Goal: Transaction & Acquisition: Obtain resource

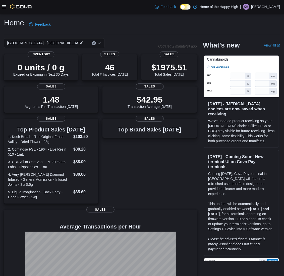
click at [3, 9] on div at bounding box center [17, 6] width 30 height 5
click at [4, 4] on div at bounding box center [17, 6] width 30 height 5
click at [1, 9] on div "Feedback Dark Mode Home of the Happy High | KH Kathleen Hess" at bounding box center [142, 7] width 284 height 14
click at [4, 8] on icon at bounding box center [4, 7] width 4 height 4
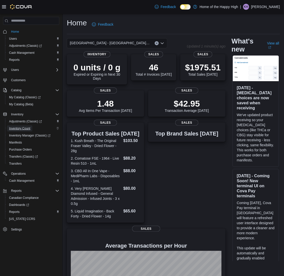
click at [28, 126] on span "Inventory Count" at bounding box center [19, 128] width 21 height 4
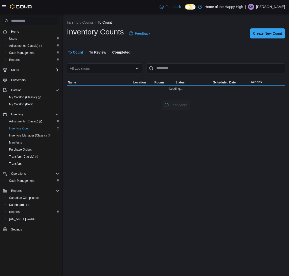
click at [105, 69] on div "All Locations" at bounding box center [104, 68] width 75 height 10
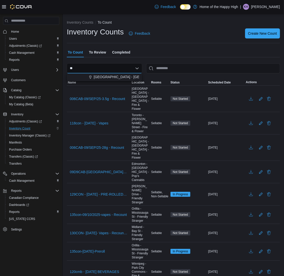
type input "**"
click at [161, 54] on div "To Count To Review Completed" at bounding box center [173, 52] width 213 height 10
click at [254, 32] on span "Create New Count" at bounding box center [262, 33] width 29 height 5
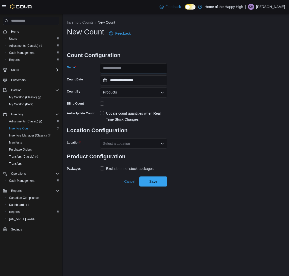
click at [135, 66] on input "Name" at bounding box center [133, 68] width 67 height 10
click at [20, 146] on span "Purchase Orders" at bounding box center [20, 149] width 23 height 6
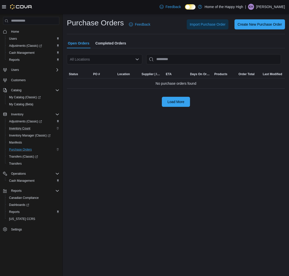
click at [87, 57] on div "All Locations" at bounding box center [104, 59] width 75 height 10
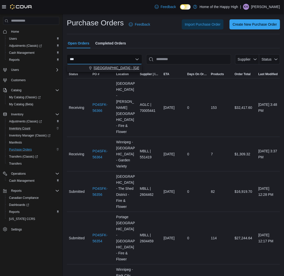
type input "***"
click at [94, 65] on span "[GEOGRAPHIC_DATA] - [GEOGRAPHIC_DATA] - Fire & Flower" at bounding box center [144, 67] width 100 height 5
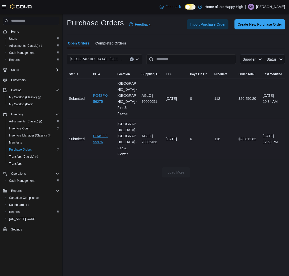
click at [93, 137] on link "PO4SFK-55976" at bounding box center [103, 139] width 20 height 12
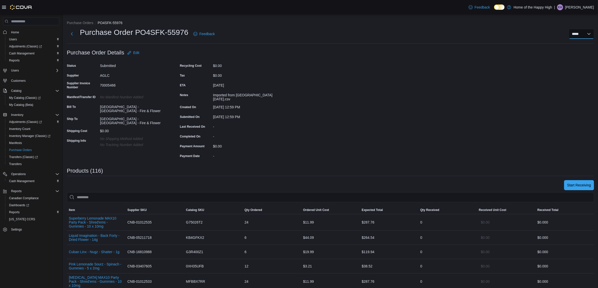
click at [289, 31] on select "**********" at bounding box center [581, 34] width 25 height 10
select select "**********"
select select
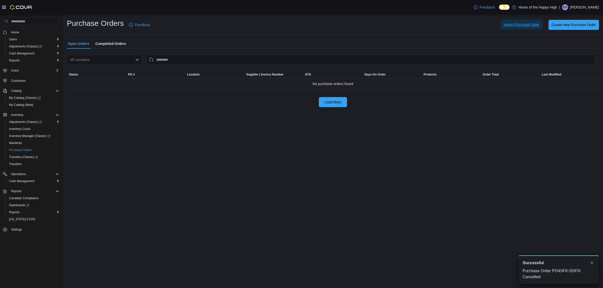
click at [289, 25] on span "Import Purchase Order" at bounding box center [522, 24] width 36 height 5
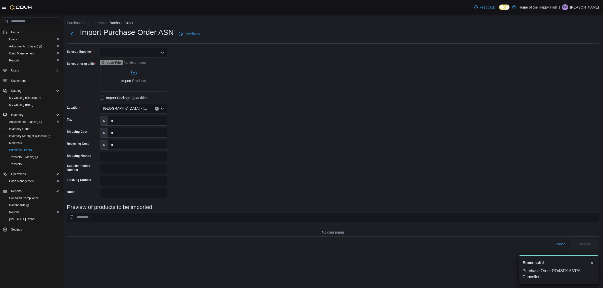
click at [133, 50] on div at bounding box center [133, 53] width 67 height 10
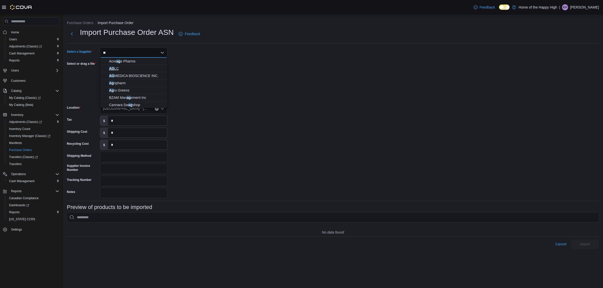
type input "**"
click at [137, 66] on span "AG LC" at bounding box center [136, 68] width 55 height 5
click at [136, 71] on input "Select or drag a file" at bounding box center [133, 76] width 67 height 32
type input "**********"
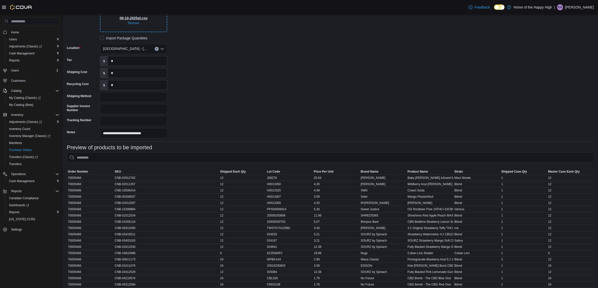
scroll to position [138, 0]
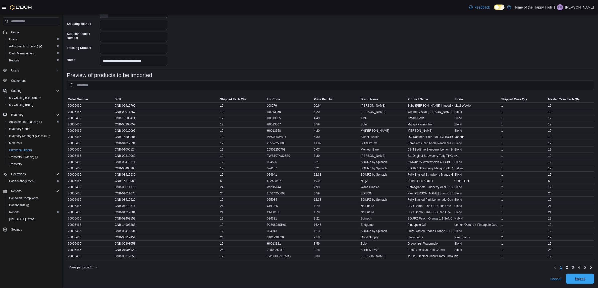
click at [289, 276] on span "Import" at bounding box center [580, 279] width 22 height 10
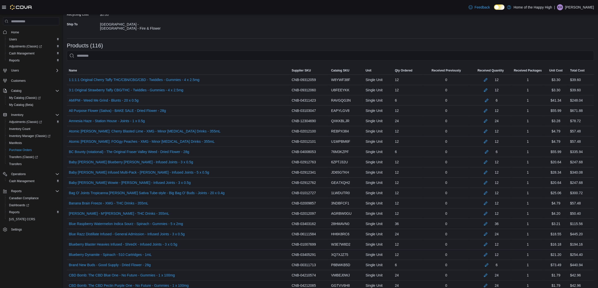
scroll to position [59, 0]
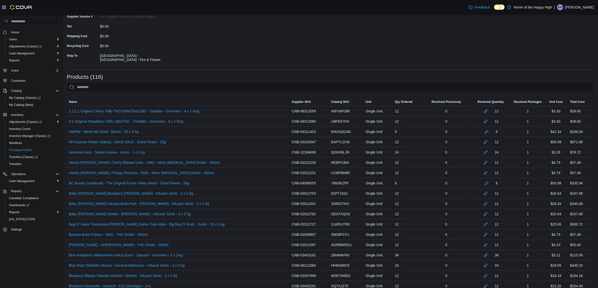
click at [289, 102] on span "Received Packages" at bounding box center [528, 102] width 28 height 4
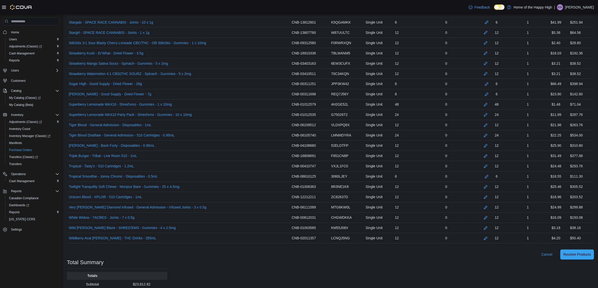
scroll to position [1158, 0]
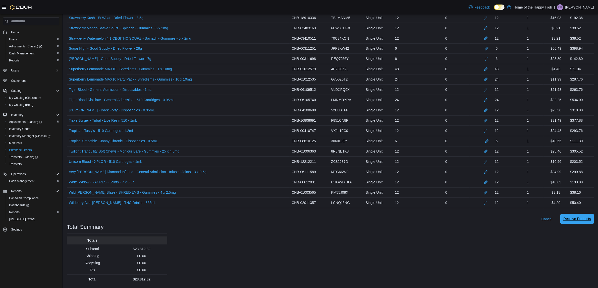
click at [289, 219] on span "Receive Products" at bounding box center [577, 219] width 28 height 5
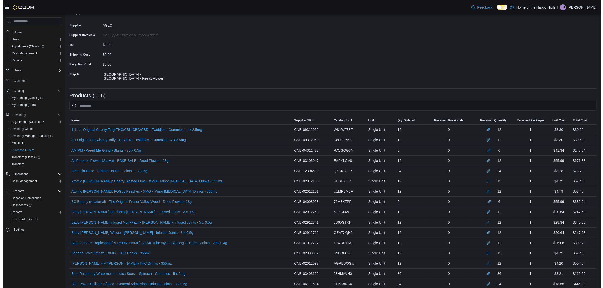
scroll to position [0, 0]
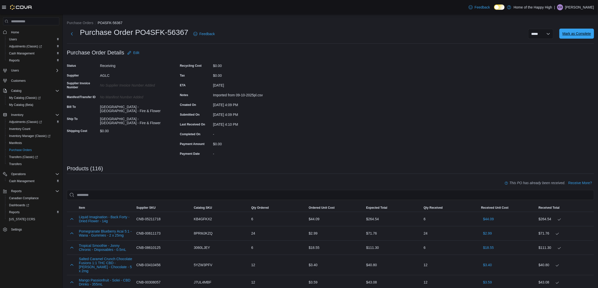
click at [289, 35] on span "Mark as Complete" at bounding box center [576, 33] width 29 height 5
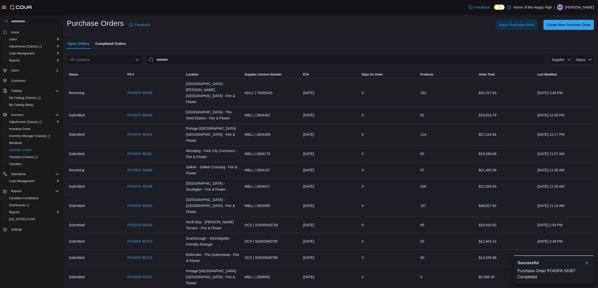
click at [118, 45] on span "Completed Orders" at bounding box center [110, 44] width 31 height 10
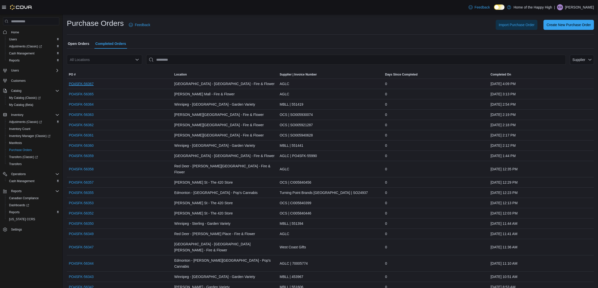
click at [87, 85] on link "PO4SFK-56367" at bounding box center [81, 84] width 25 height 6
